Goal: Find specific page/section: Find specific page/section

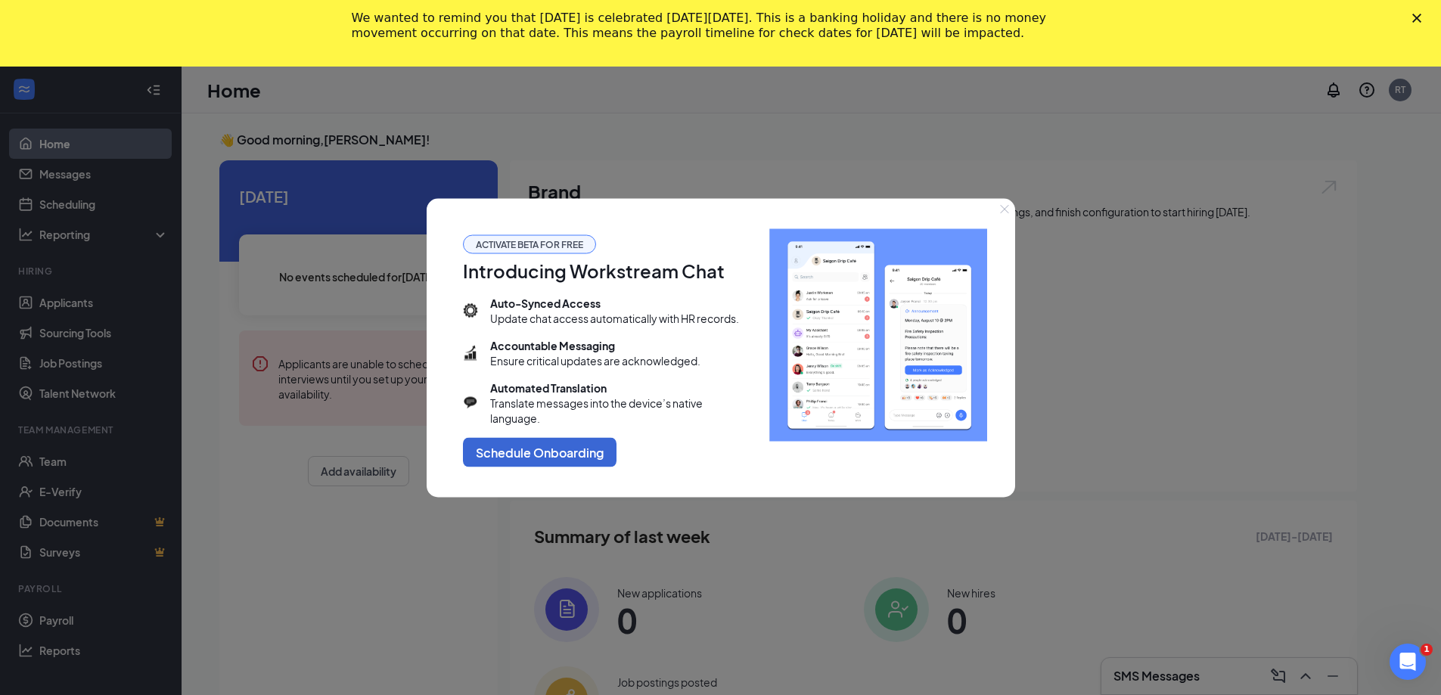
click at [1422, 15] on icon "Close" at bounding box center [1417, 18] width 9 height 9
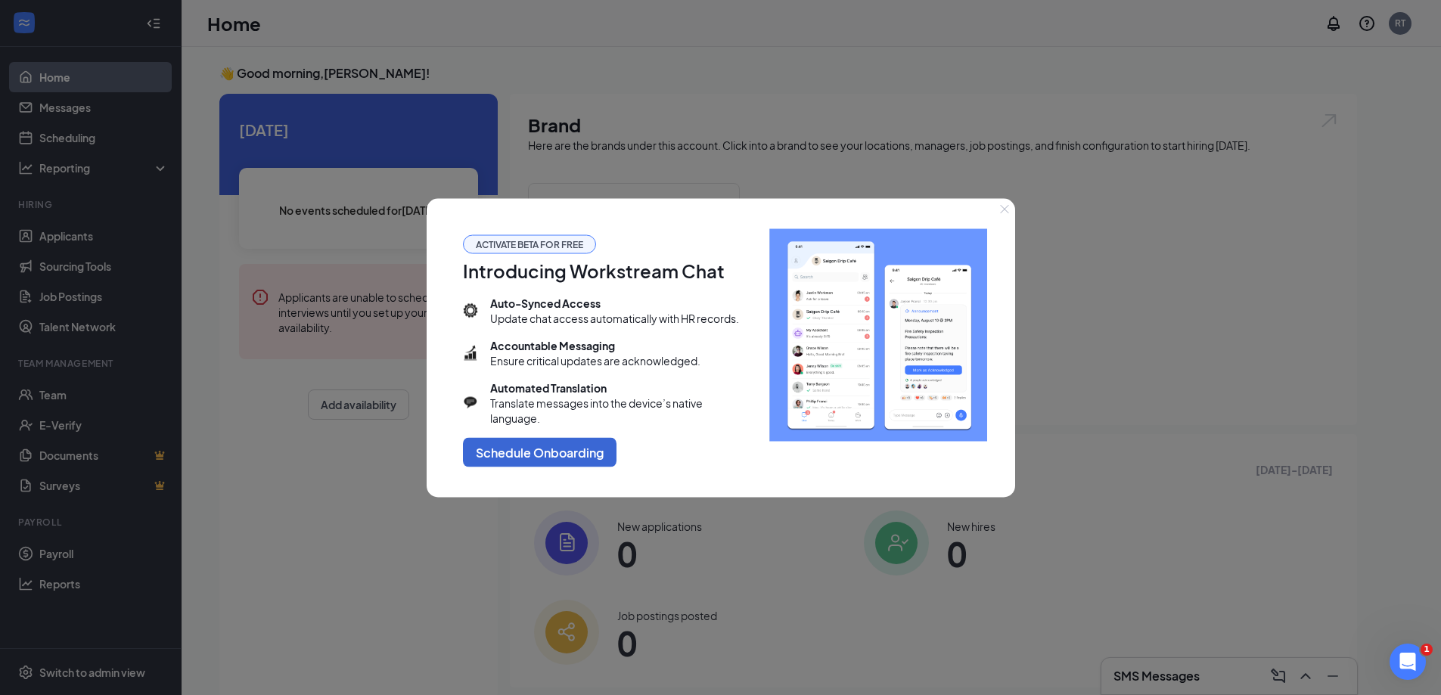
click at [1004, 209] on icon "Close" at bounding box center [1004, 209] width 8 height 8
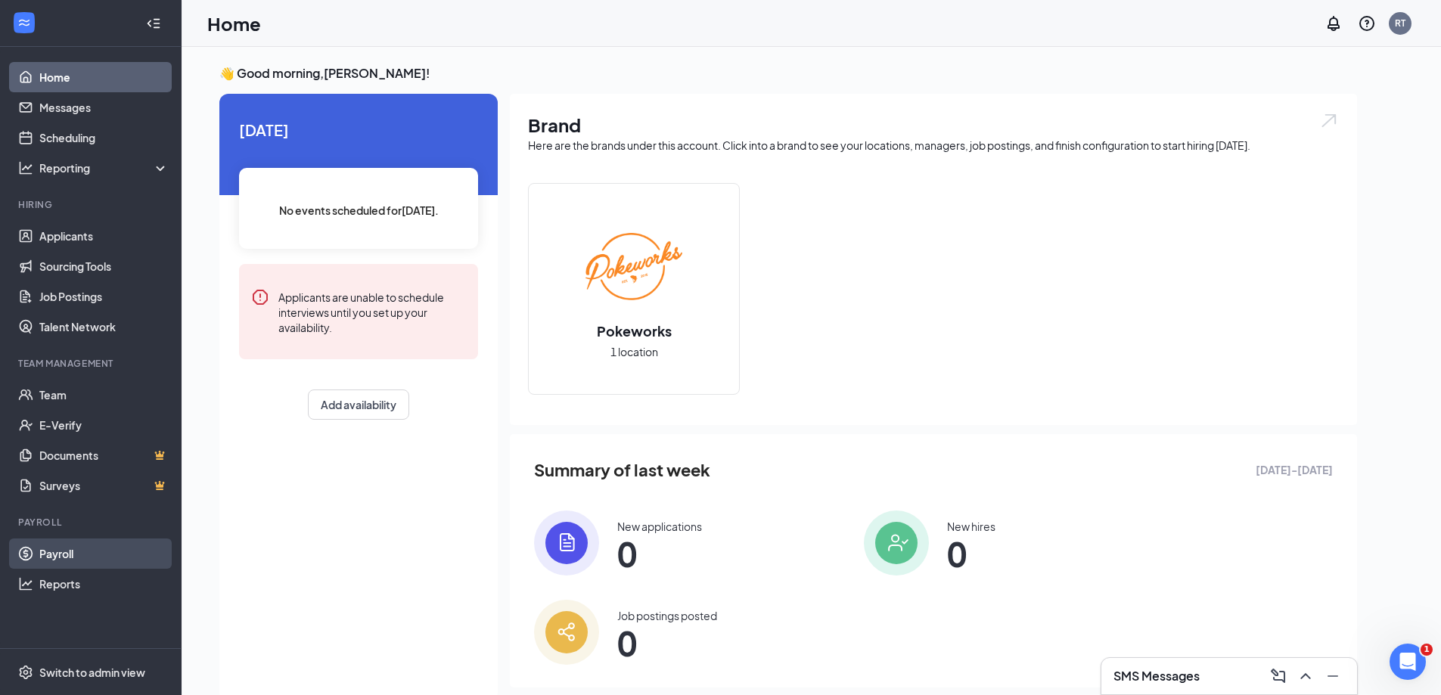
click at [48, 551] on link "Payroll" at bounding box center [103, 554] width 129 height 30
